Goal: Check status: Check status

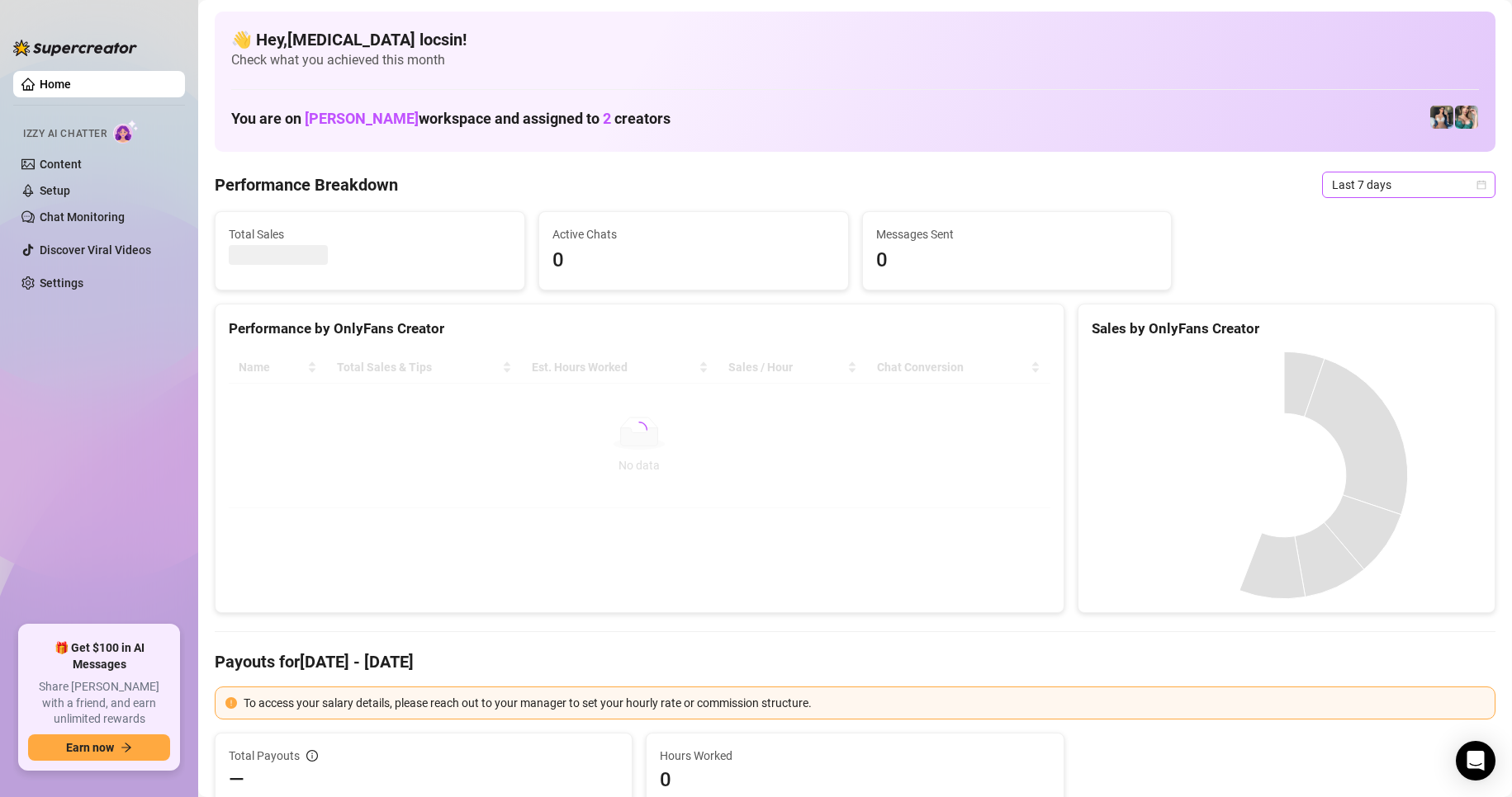
click at [1360, 188] on span "Last 7 days" at bounding box center [1409, 184] width 154 height 24
click at [1341, 335] on div "Custom date" at bounding box center [1394, 323] width 166 height 26
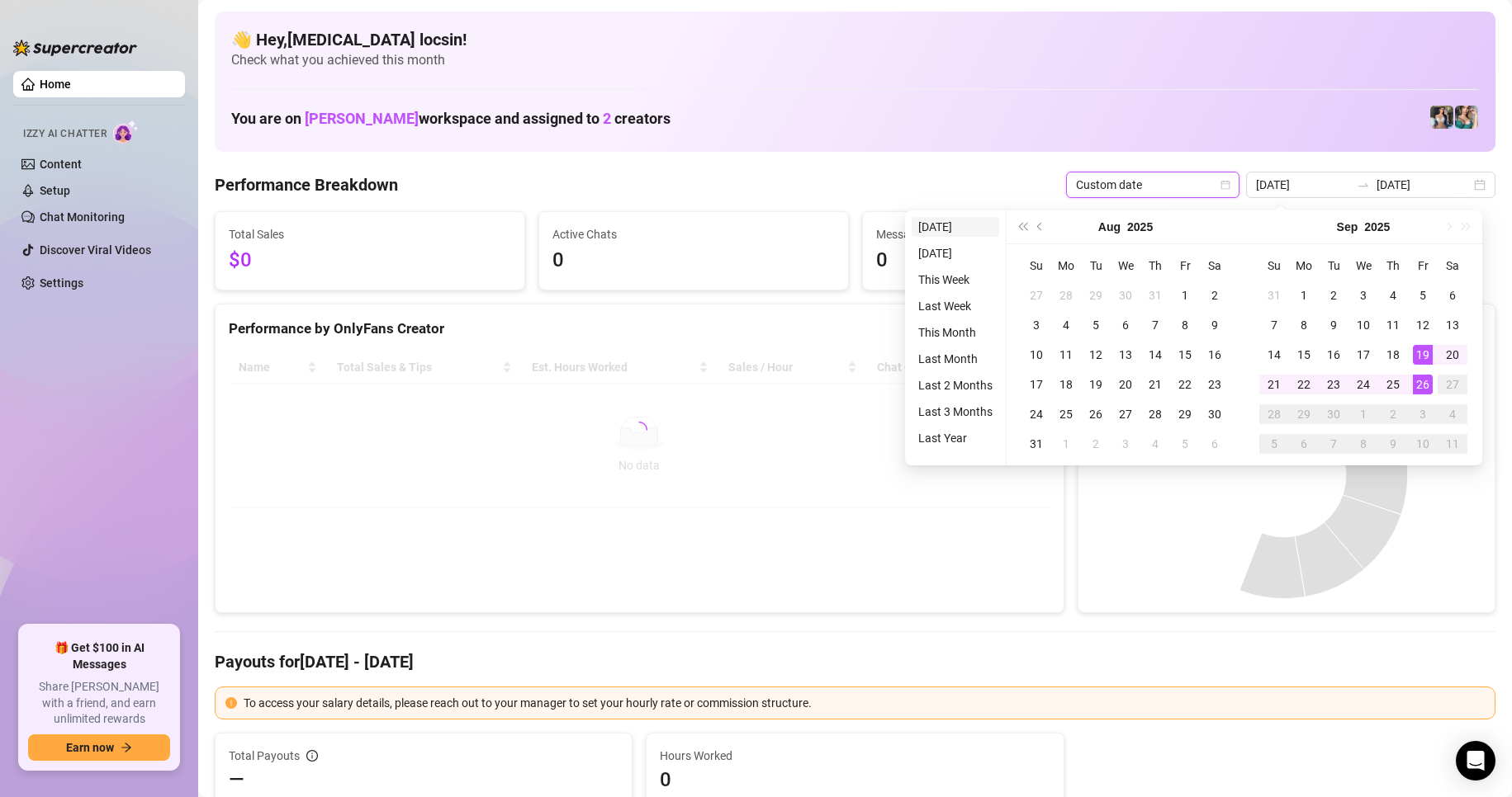
type input "[DATE]"
click at [961, 236] on li "[DATE]" at bounding box center [955, 227] width 88 height 19
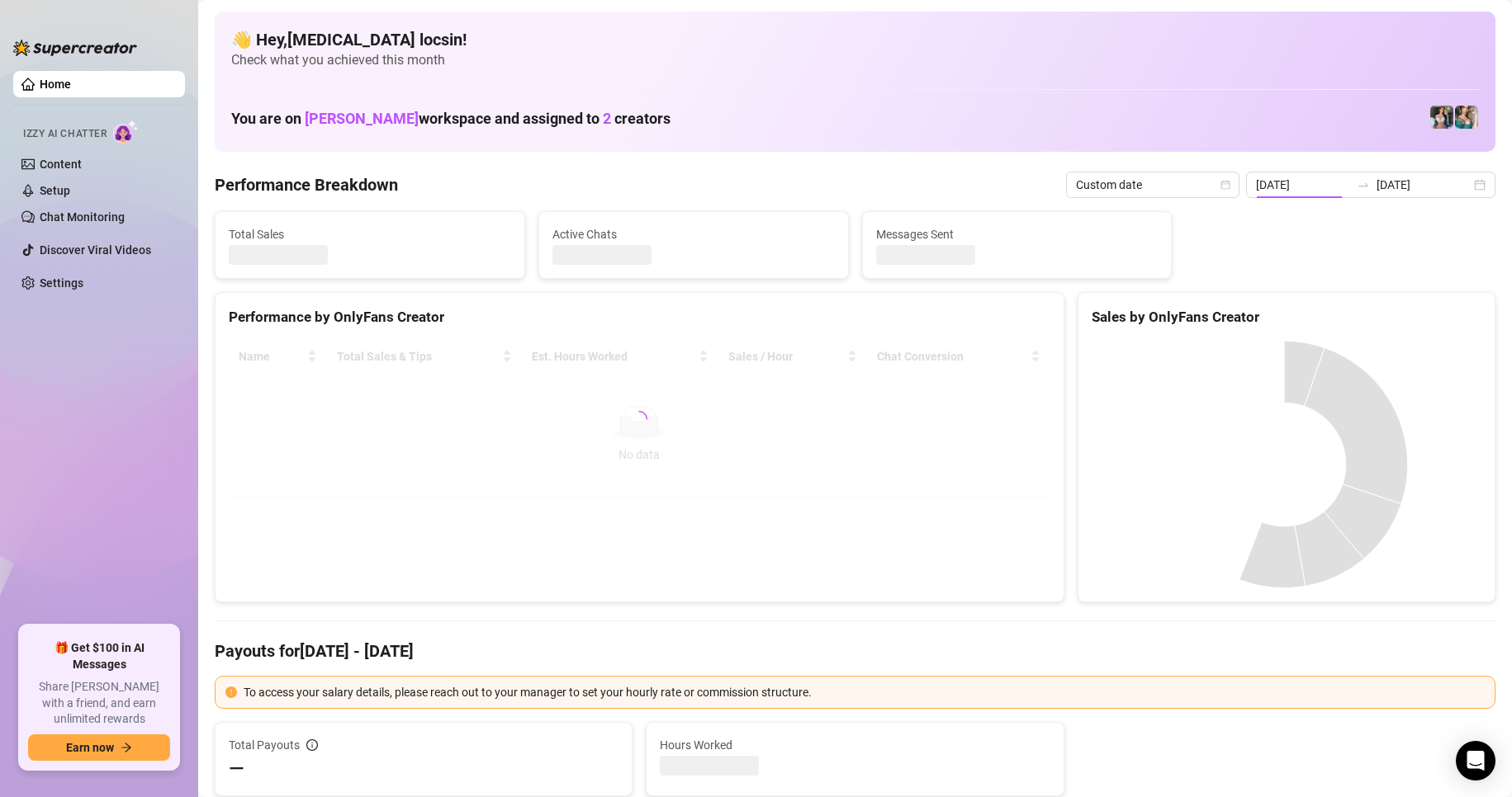
type input "[DATE]"
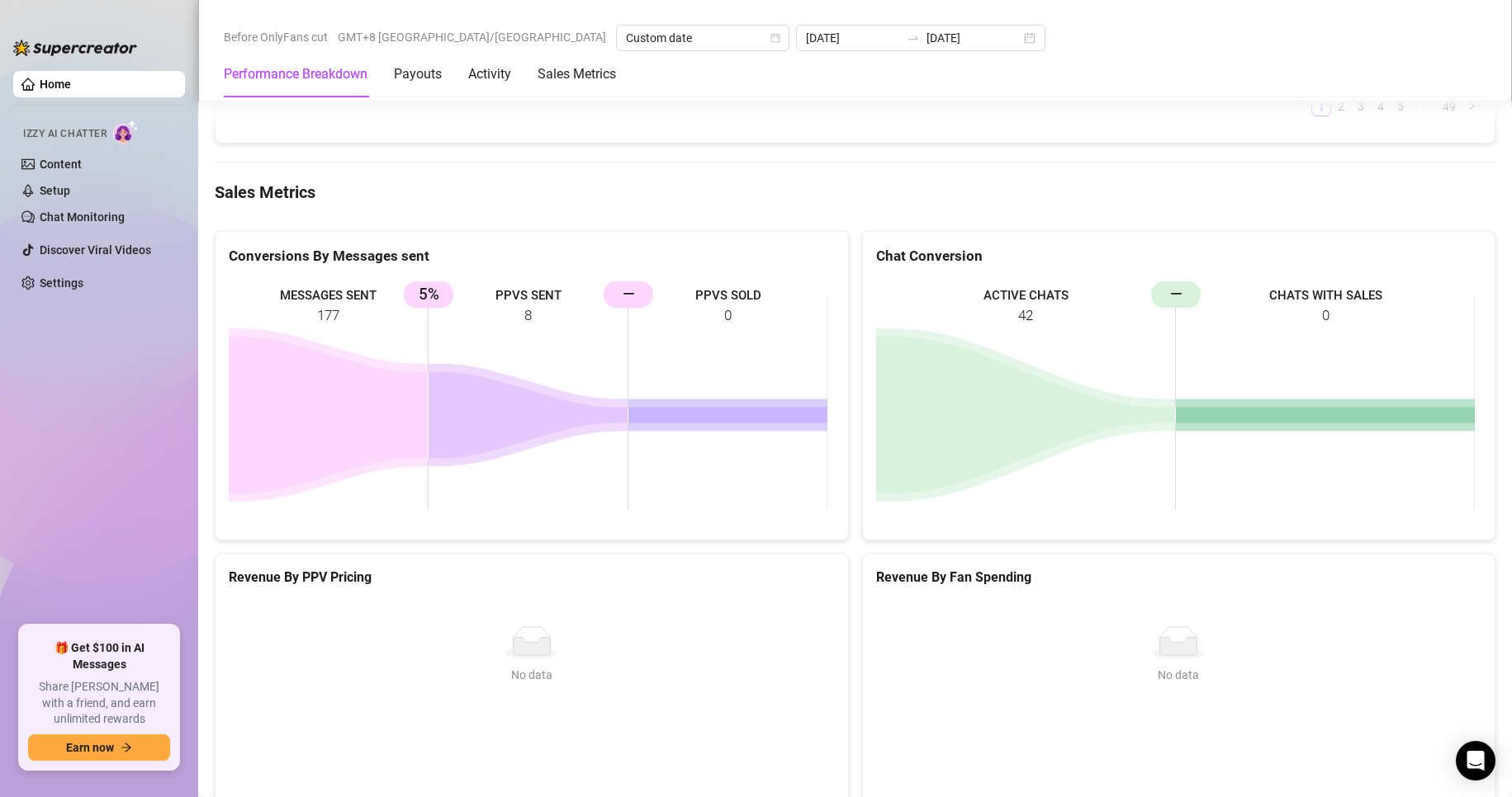
scroll to position [2064, 0]
